Goal: Task Accomplishment & Management: Manage account settings

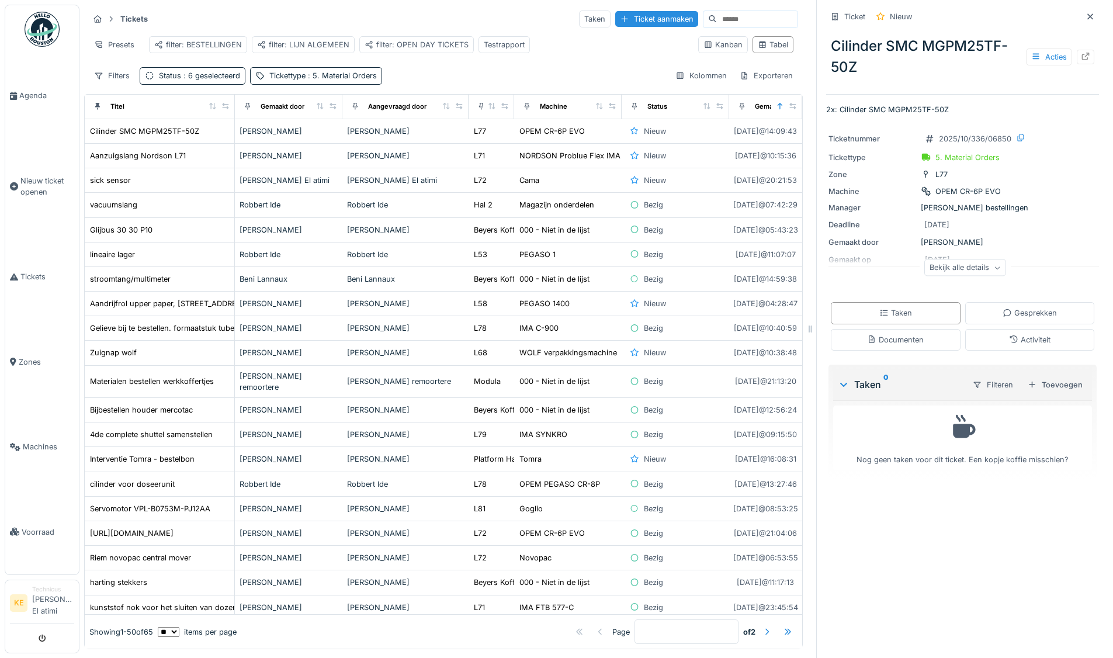
click at [36, 23] on img at bounding box center [42, 29] width 35 height 35
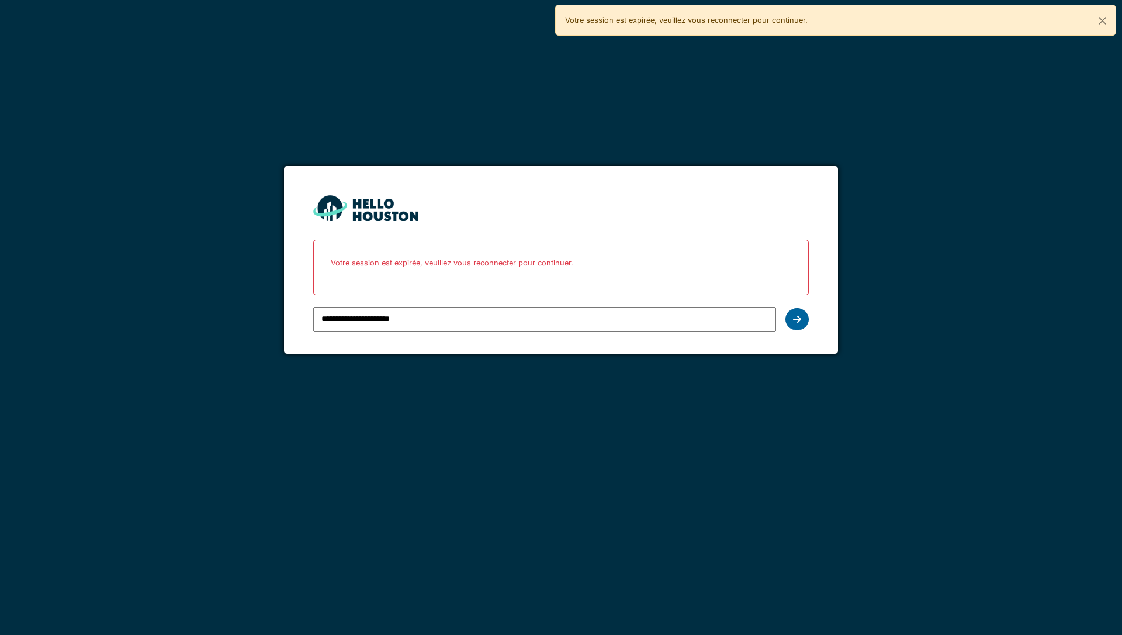
click at [795, 321] on icon at bounding box center [797, 318] width 8 height 9
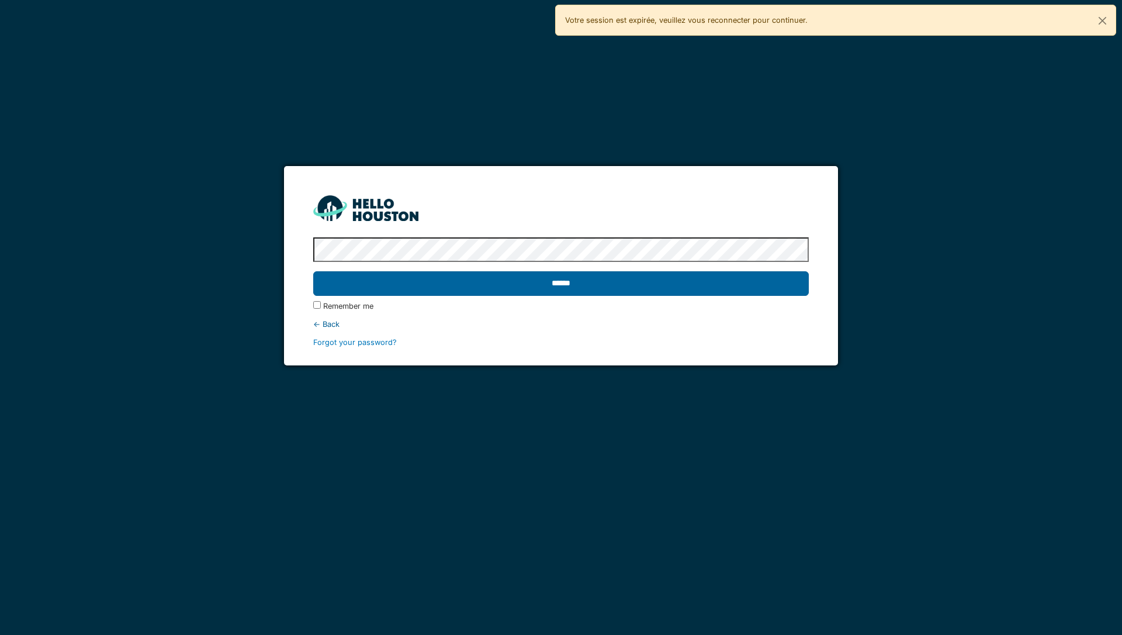
click at [589, 282] on input "******" at bounding box center [560, 283] width 495 height 25
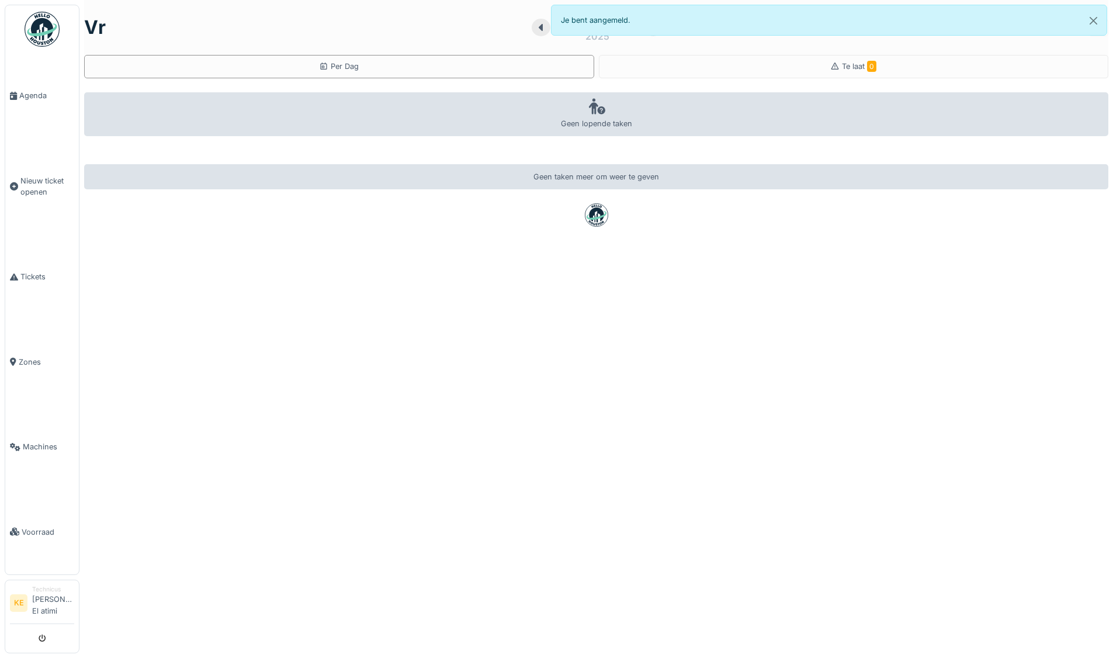
click at [52, 35] on img at bounding box center [42, 29] width 35 height 35
